Goal: Find specific page/section: Locate a particular part of the current website

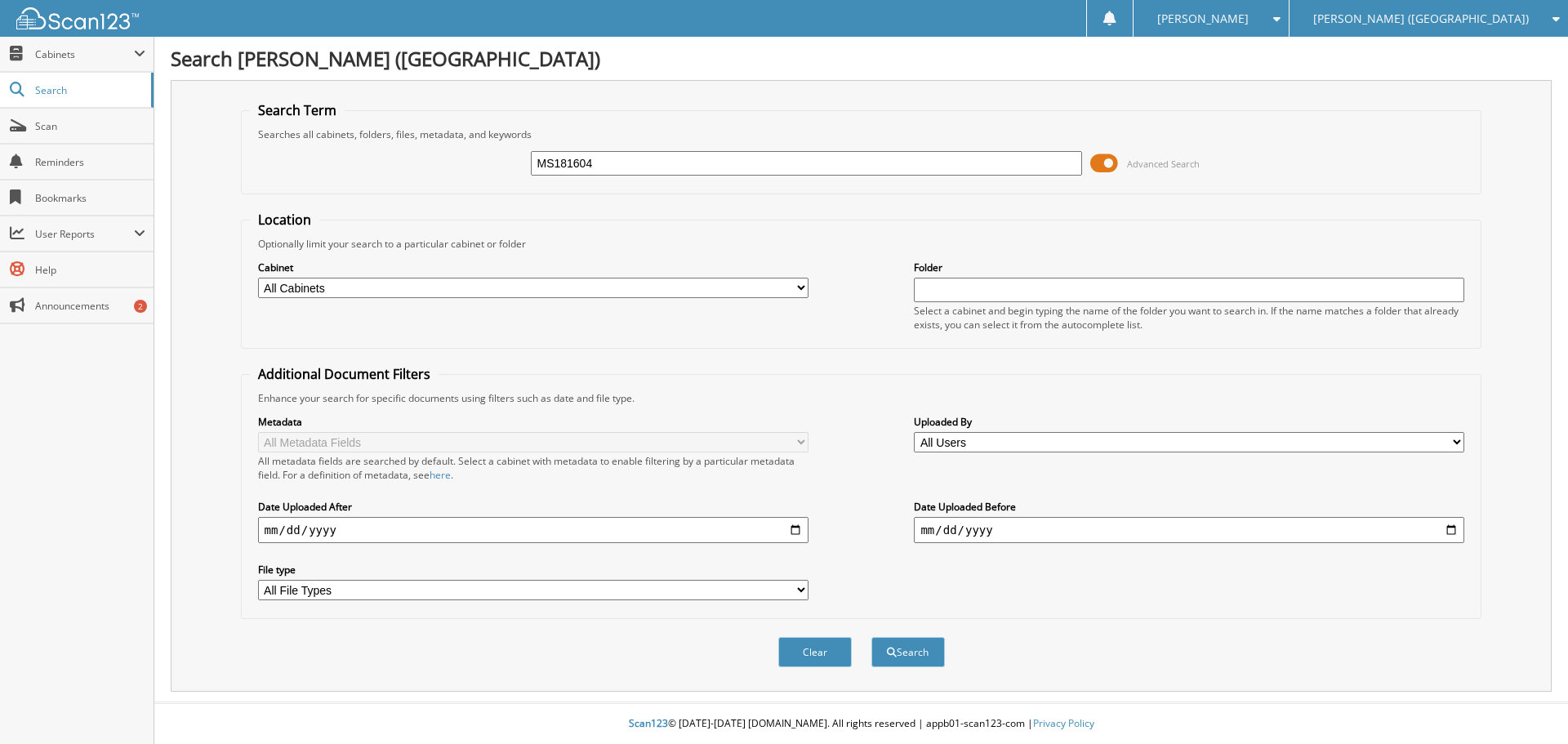
type input "MS181604"
click at [871, 637] on button "Search" at bounding box center [908, 652] width 74 height 30
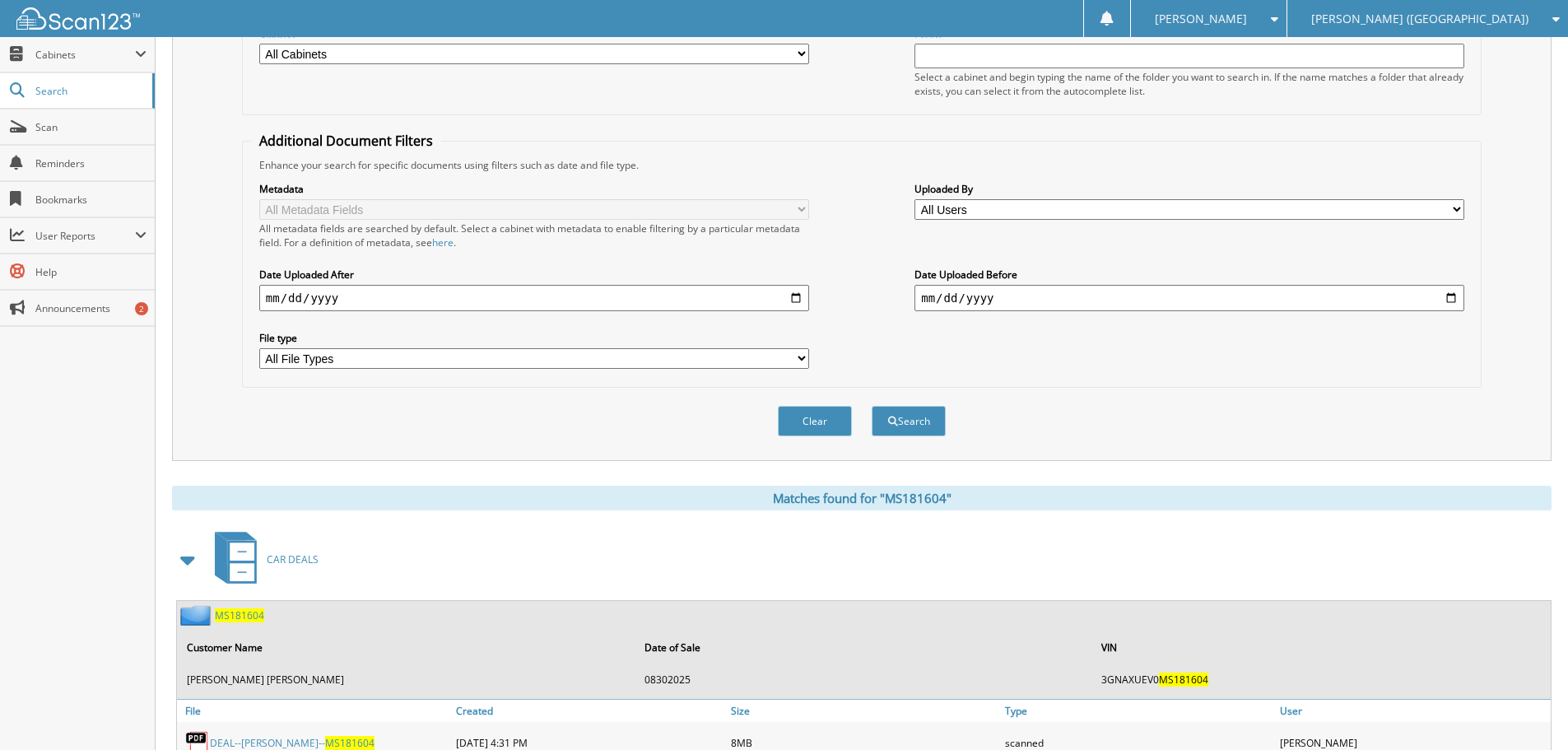
scroll to position [328, 0]
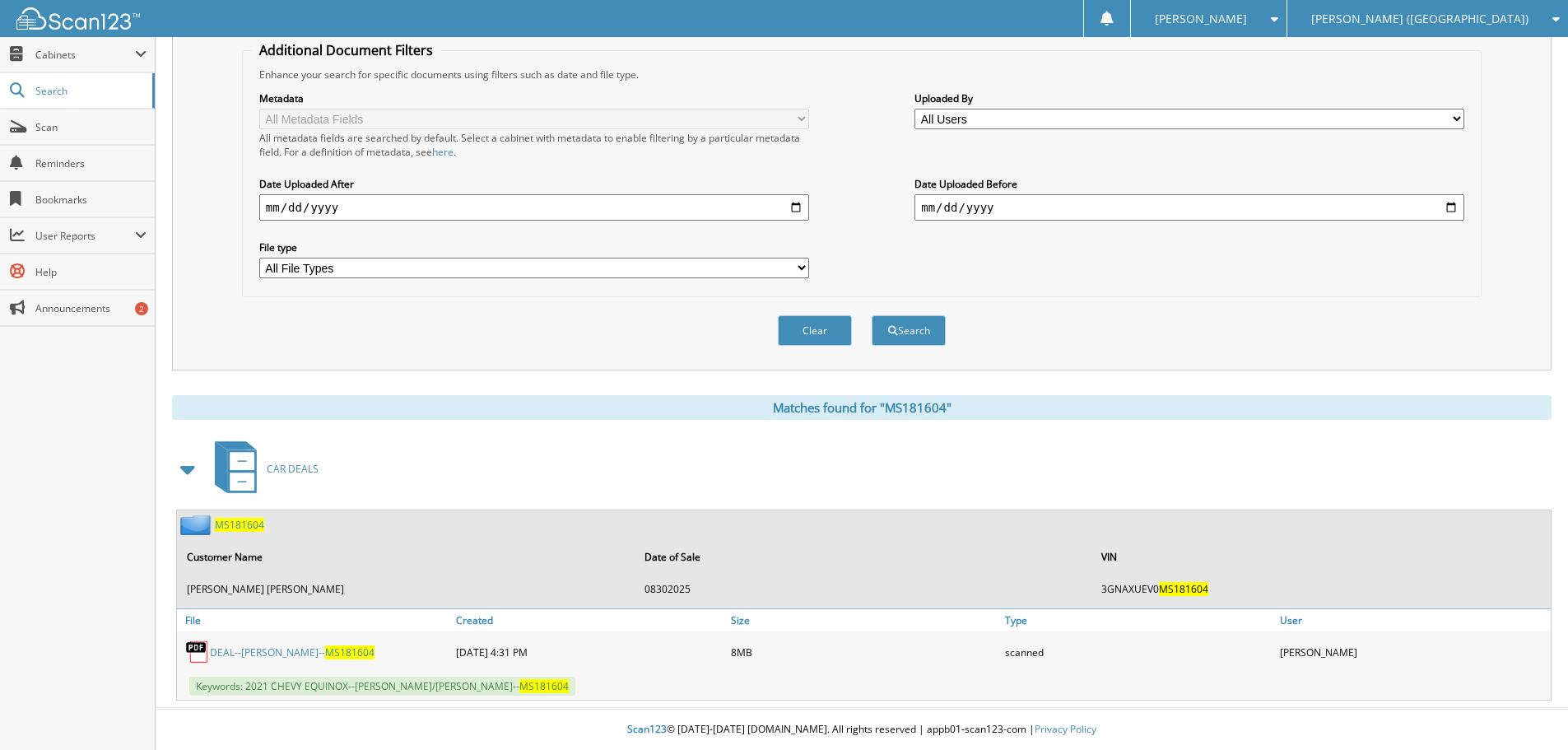
click at [249, 656] on link "DEAL--[PERSON_NAME]-- MS181604" at bounding box center [292, 652] width 164 height 14
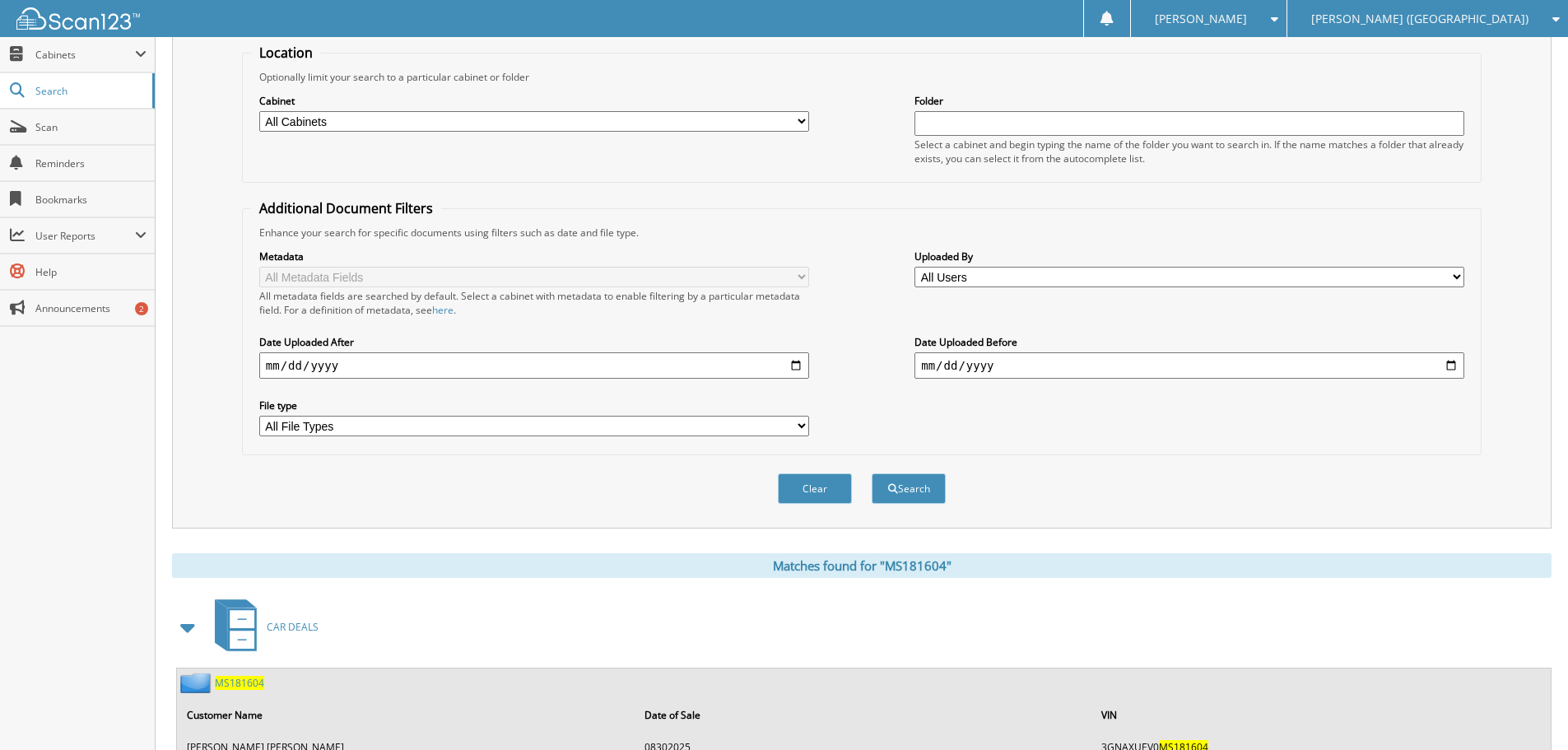
scroll to position [0, 0]
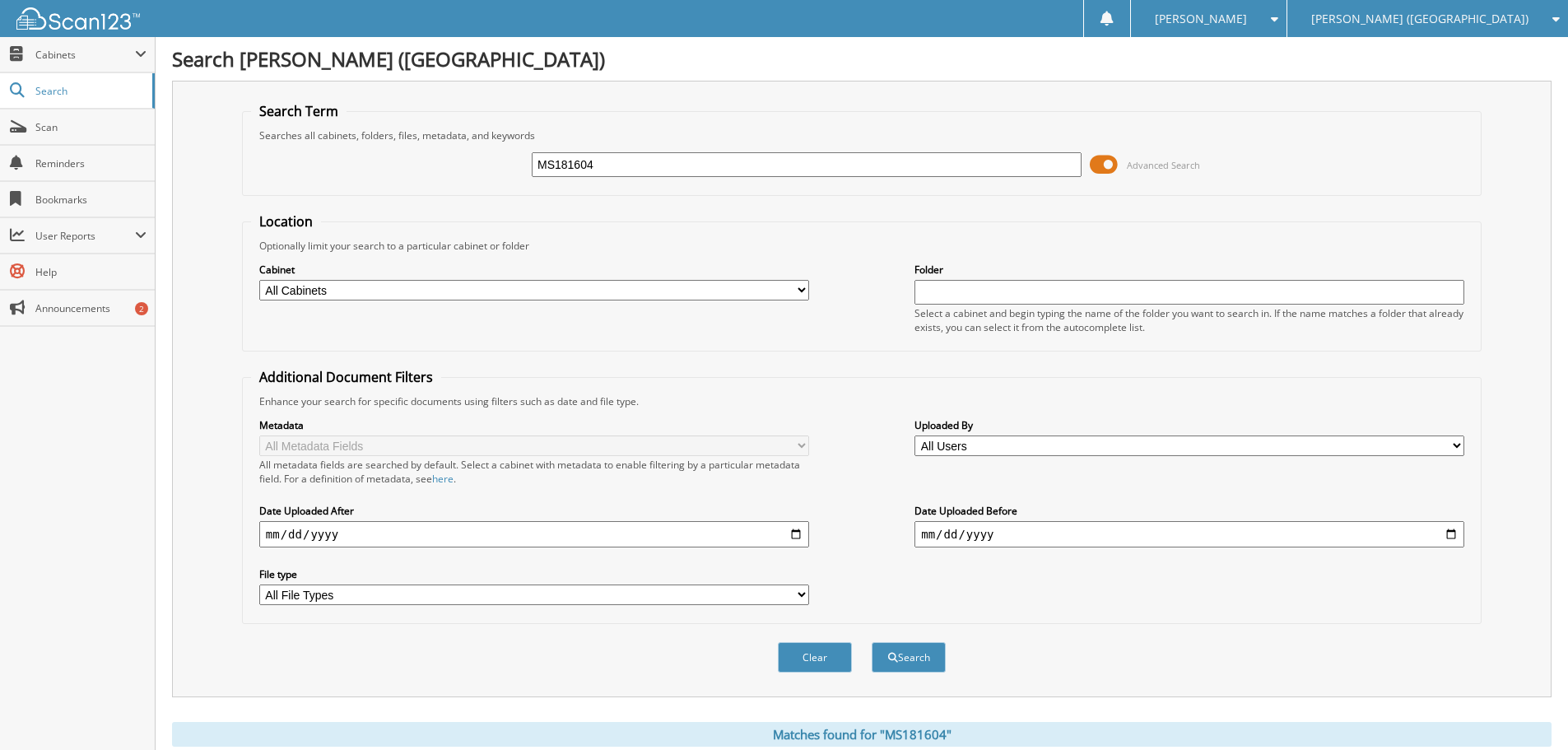
drag, startPoint x: 623, startPoint y: 159, endPoint x: 493, endPoint y: 169, distance: 130.4
click at [495, 169] on div "MS181604 Advanced Search" at bounding box center [861, 164] width 1221 height 45
paste input "SLE20816"
type input "SLE20816"
click at [871, 642] on button "Search" at bounding box center [908, 657] width 74 height 30
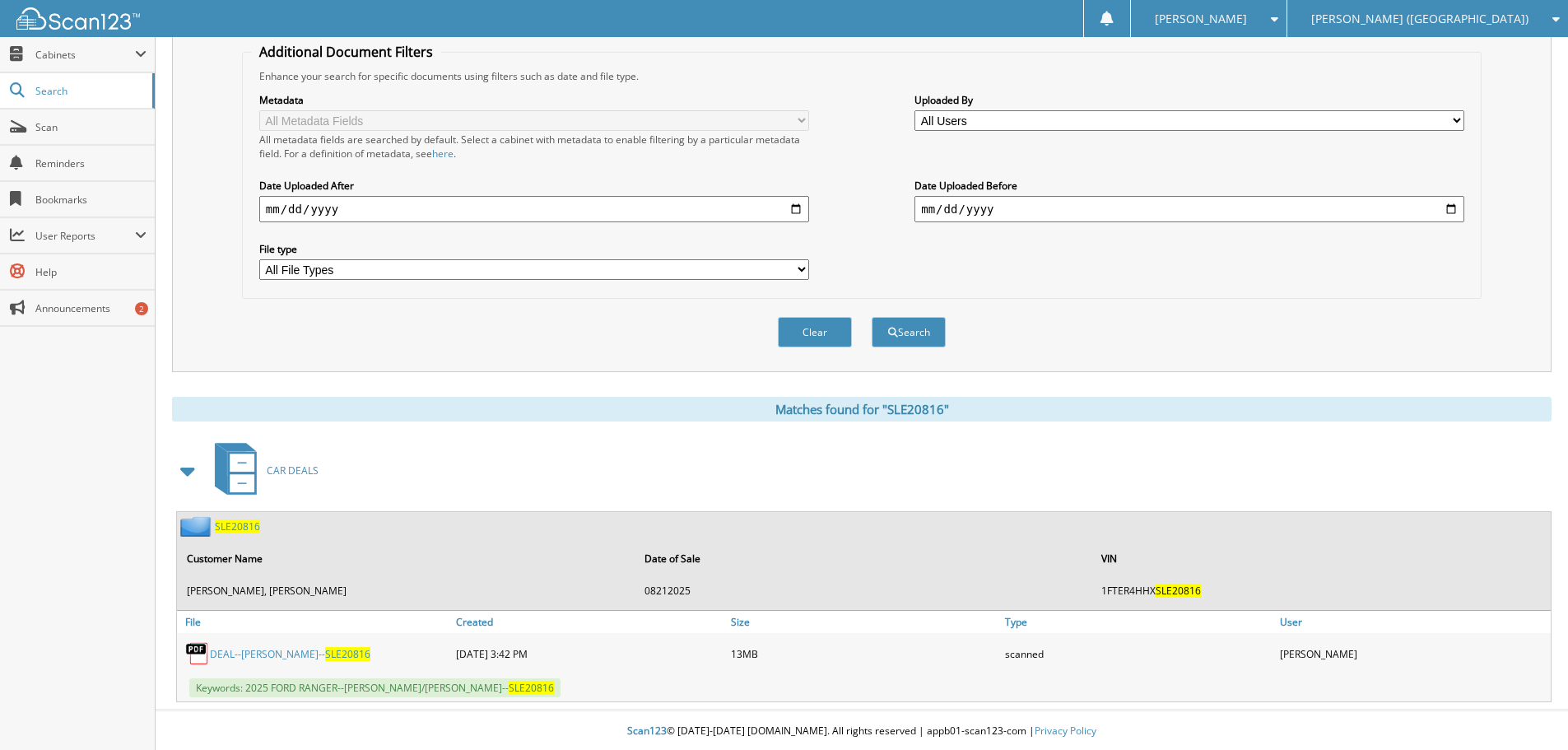
scroll to position [328, 0]
click at [266, 651] on link "DEAL--[PERSON_NAME]-- SLE20816" at bounding box center [290, 652] width 160 height 14
